Goal: Transaction & Acquisition: Purchase product/service

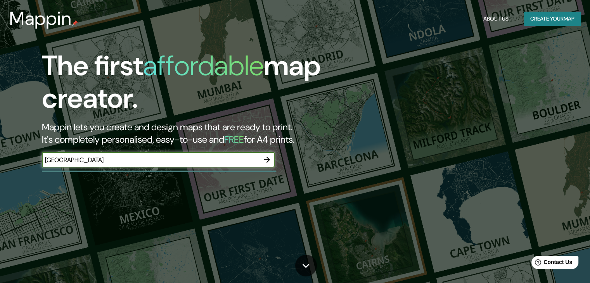
type input "[GEOGRAPHIC_DATA]"
click at [268, 160] on icon "button" at bounding box center [267, 160] width 6 height 6
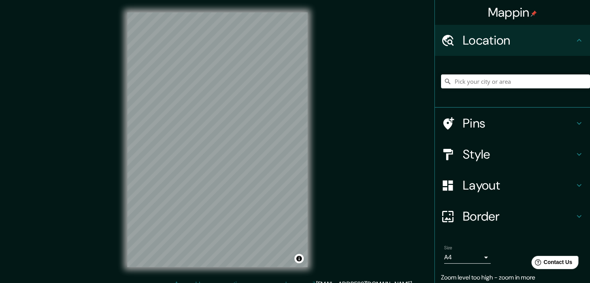
click at [322, 92] on div "Mappin Location Pins Style Layout Border Choose a border. Hint : you can make l…" at bounding box center [295, 146] width 590 height 292
click at [110, 193] on div "Mappin Location Pins Style Layout Border Choose a border. Hint : you can make l…" at bounding box center [295, 146] width 590 height 292
click at [467, 158] on h4 "Style" at bounding box center [519, 155] width 112 height 16
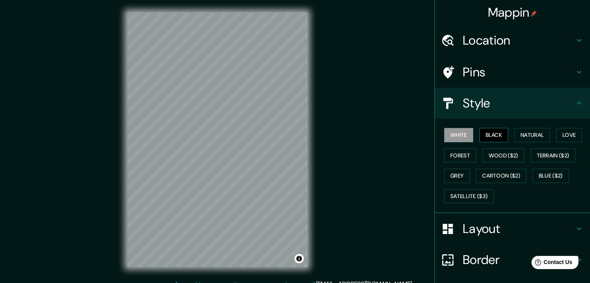
click at [487, 136] on button "Black" at bounding box center [493, 135] width 29 height 14
click at [523, 133] on button "Natural" at bounding box center [532, 135] width 36 height 14
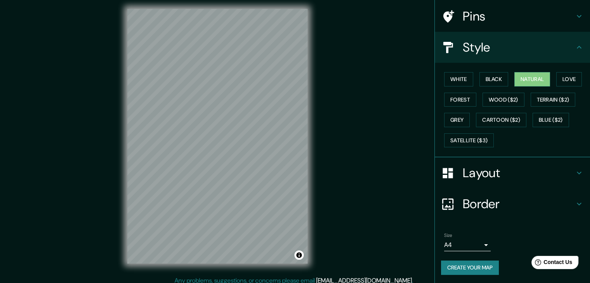
scroll to position [9, 0]
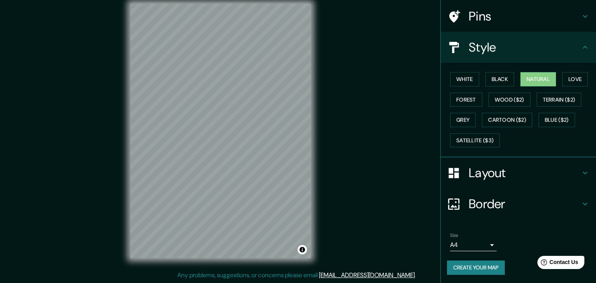
click at [478, 241] on body "Mappin Location Pins Style White Black Natural Love Forest Wood ($2) Terrain ($…" at bounding box center [298, 132] width 596 height 283
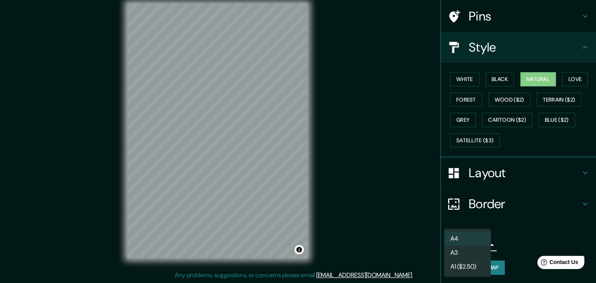
click at [479, 250] on li "A3" at bounding box center [467, 253] width 47 height 14
type input "a4"
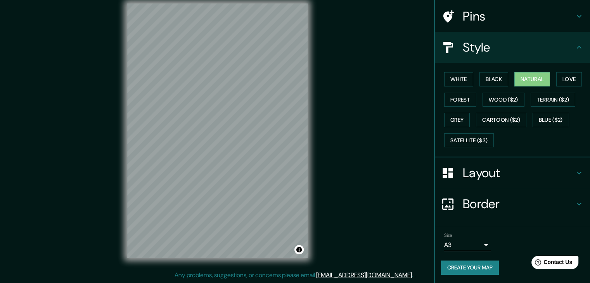
drag, startPoint x: 522, startPoint y: 235, endPoint x: 517, endPoint y: 232, distance: 5.5
click at [522, 235] on div "Size A3 a4" at bounding box center [512, 242] width 143 height 25
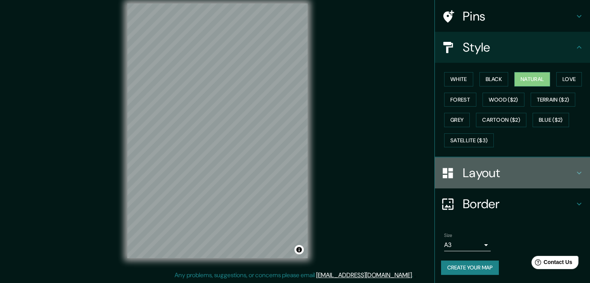
click at [478, 174] on h4 "Layout" at bounding box center [519, 173] width 112 height 16
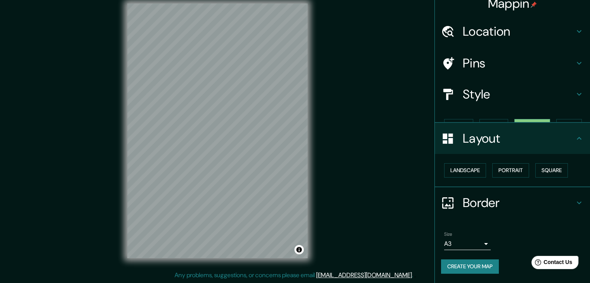
scroll to position [0, 0]
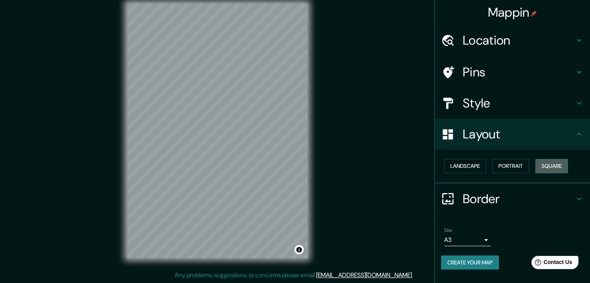
click at [543, 169] on button "Square" at bounding box center [551, 166] width 33 height 14
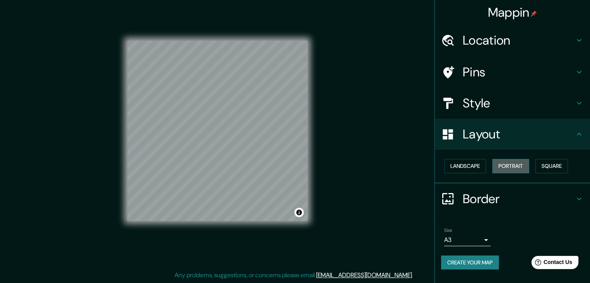
click at [524, 162] on button "Portrait" at bounding box center [510, 166] width 37 height 14
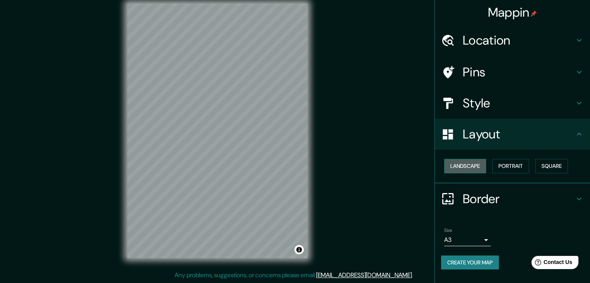
click at [477, 166] on button "Landscape" at bounding box center [465, 166] width 42 height 14
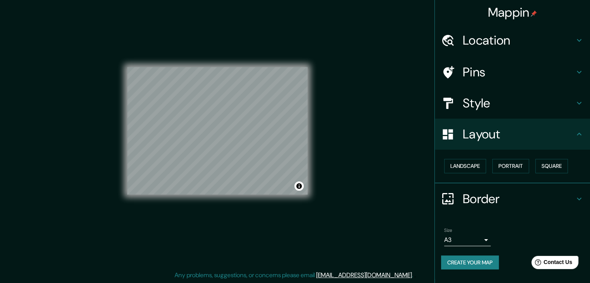
click at [501, 197] on h4 "Border" at bounding box center [519, 199] width 112 height 16
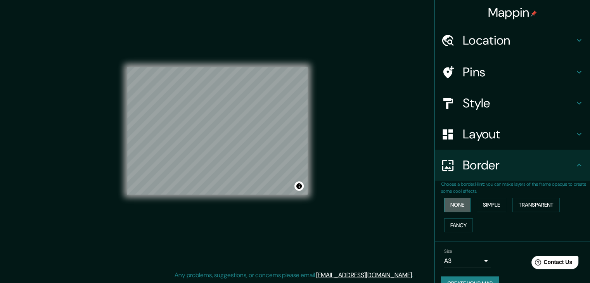
click at [457, 202] on button "None" at bounding box center [457, 205] width 26 height 14
click at [477, 202] on button "Simple" at bounding box center [491, 205] width 29 height 14
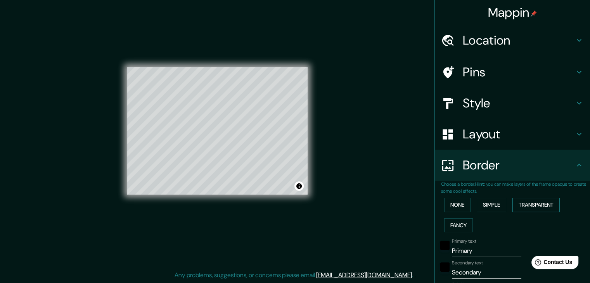
click at [539, 206] on button "Transparent" at bounding box center [535, 205] width 47 height 14
click at [444, 223] on button "Fancy" at bounding box center [458, 225] width 29 height 14
click at [450, 210] on button "None" at bounding box center [457, 205] width 26 height 14
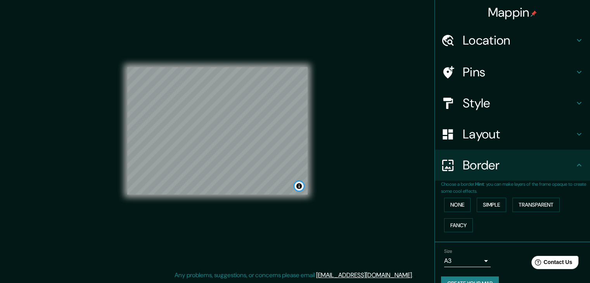
click at [298, 188] on button "Toggle attribution" at bounding box center [298, 185] width 9 height 9
click at [299, 188] on button "Toggle attribution" at bounding box center [298, 185] width 9 height 9
click at [479, 97] on h4 "Style" at bounding box center [519, 103] width 112 height 16
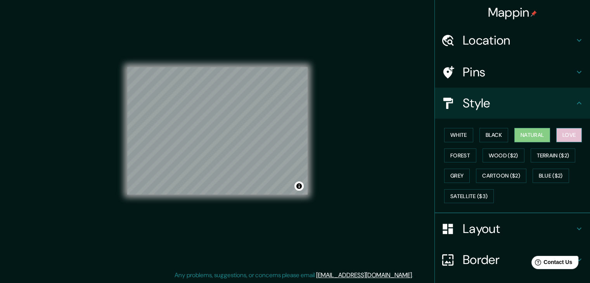
click at [562, 134] on button "Love" at bounding box center [569, 135] width 26 height 14
click at [444, 158] on button "Forest" at bounding box center [460, 156] width 32 height 14
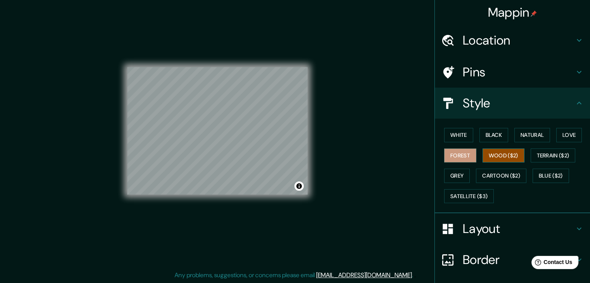
click at [503, 154] on button "Wood ($2)" at bounding box center [503, 156] width 42 height 14
click at [535, 151] on button "Terrain ($2)" at bounding box center [553, 156] width 45 height 14
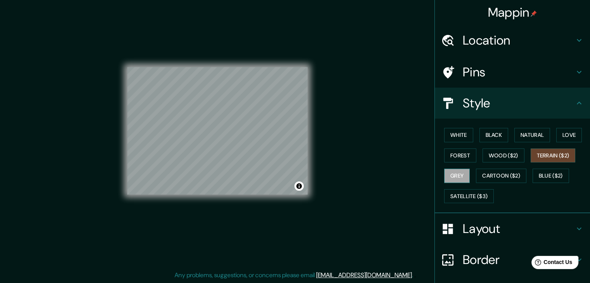
click at [444, 174] on button "Grey" at bounding box center [457, 176] width 26 height 14
click at [486, 179] on button "Cartoon ($2)" at bounding box center [501, 176] width 50 height 14
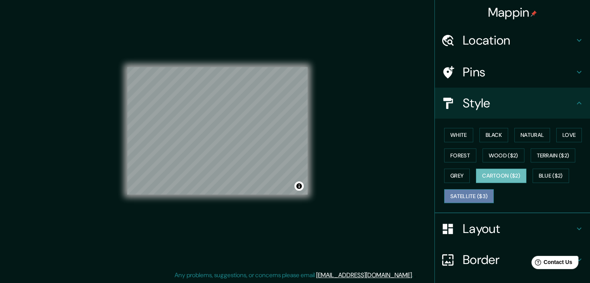
click at [474, 192] on button "Satellite ($3)" at bounding box center [469, 196] width 50 height 14
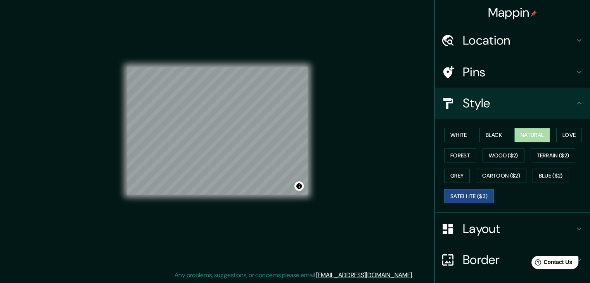
click at [538, 132] on button "Natural" at bounding box center [532, 135] width 36 height 14
